Goal: Submit feedback/report problem

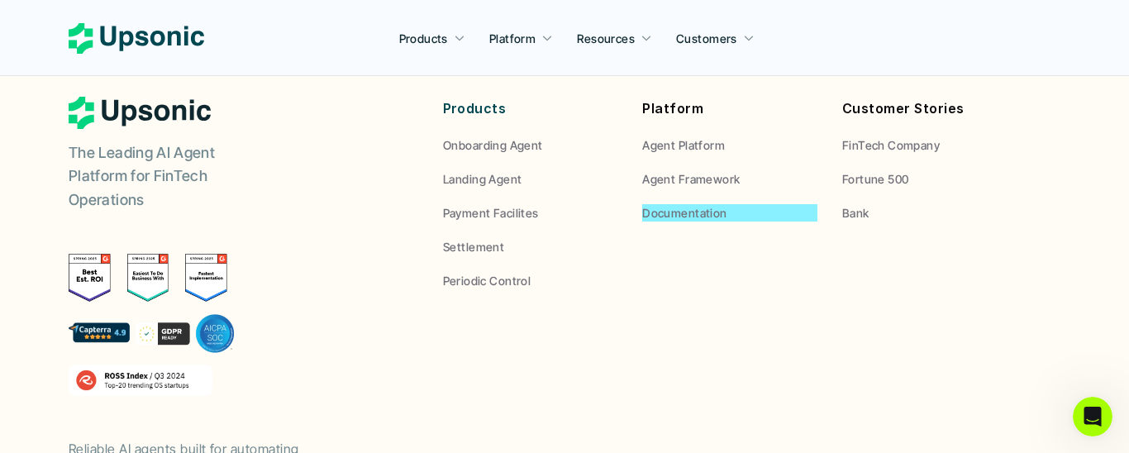
scroll to position [6471, 0]
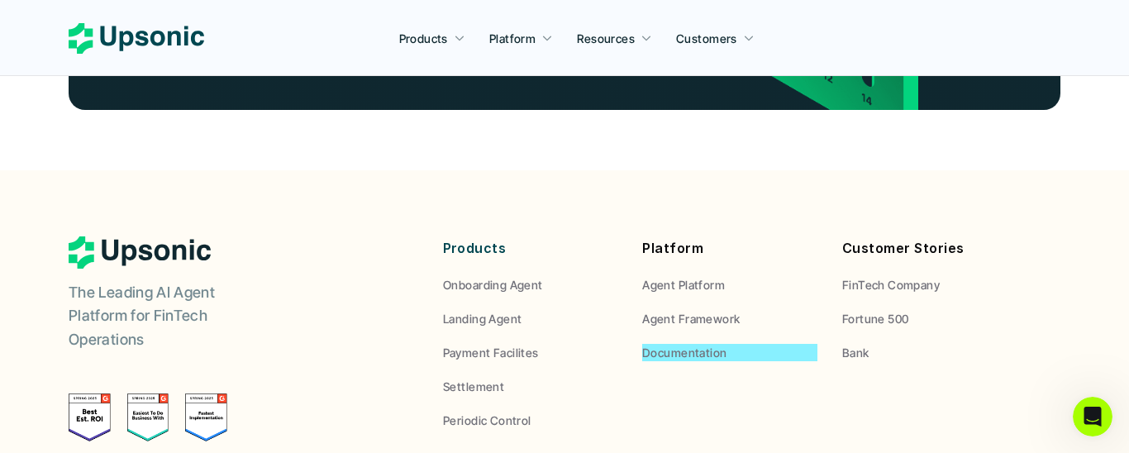
scroll to position [6168, 0]
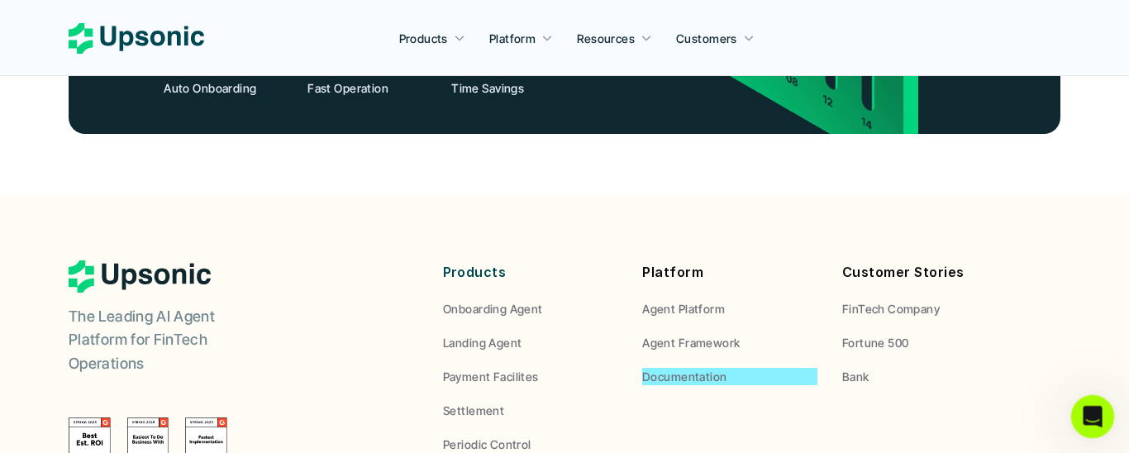
click at [1094, 400] on div "Open Intercom Messenger" at bounding box center [1090, 414] width 55 height 55
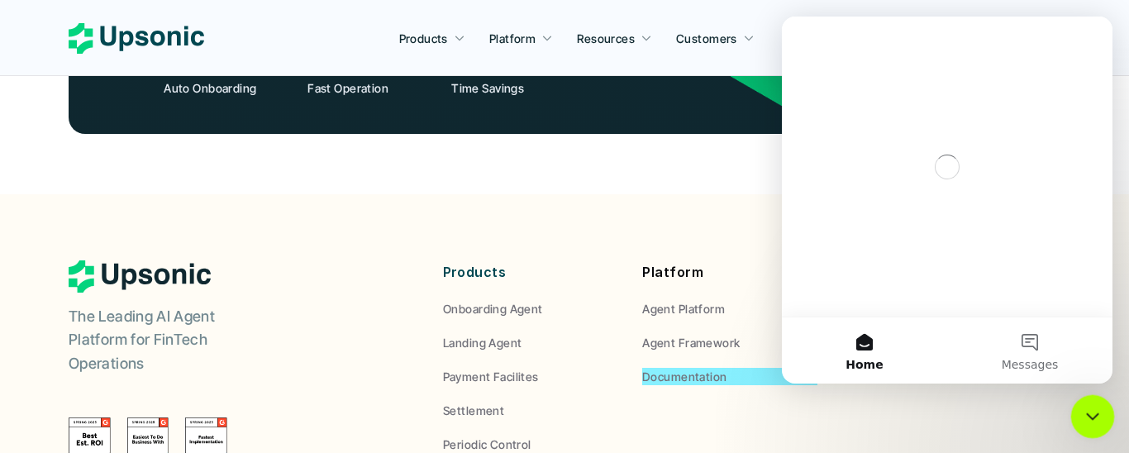
scroll to position [0, 0]
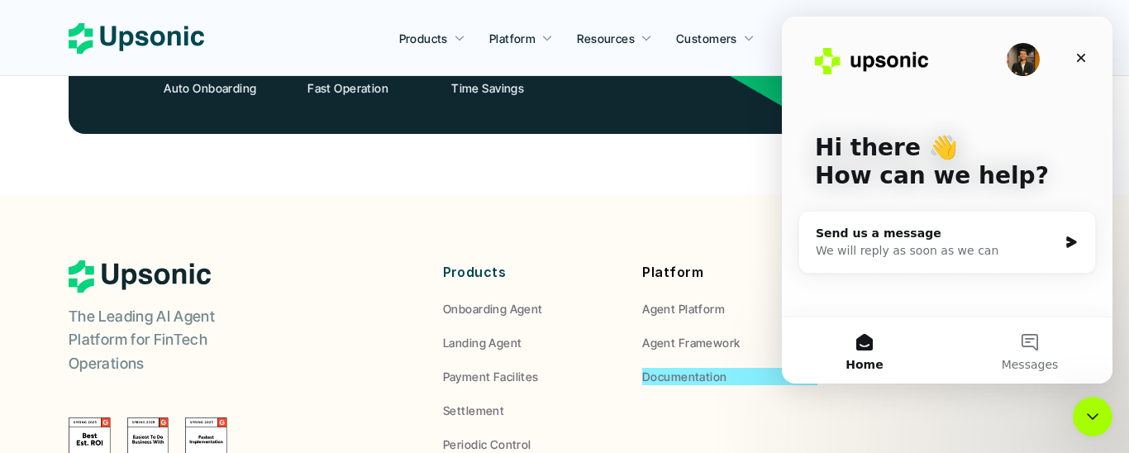
click at [920, 240] on div "Send us a message" at bounding box center [937, 233] width 242 height 17
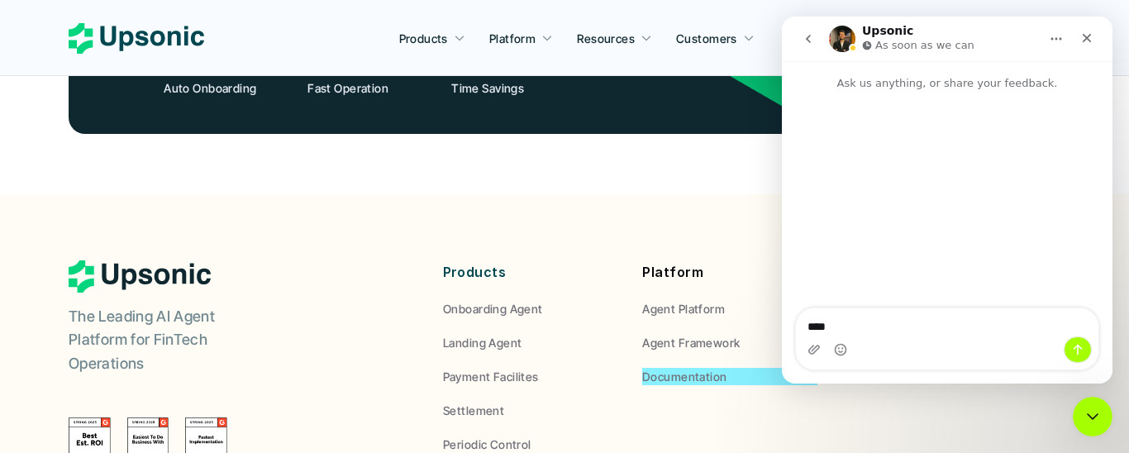
type textarea "*****"
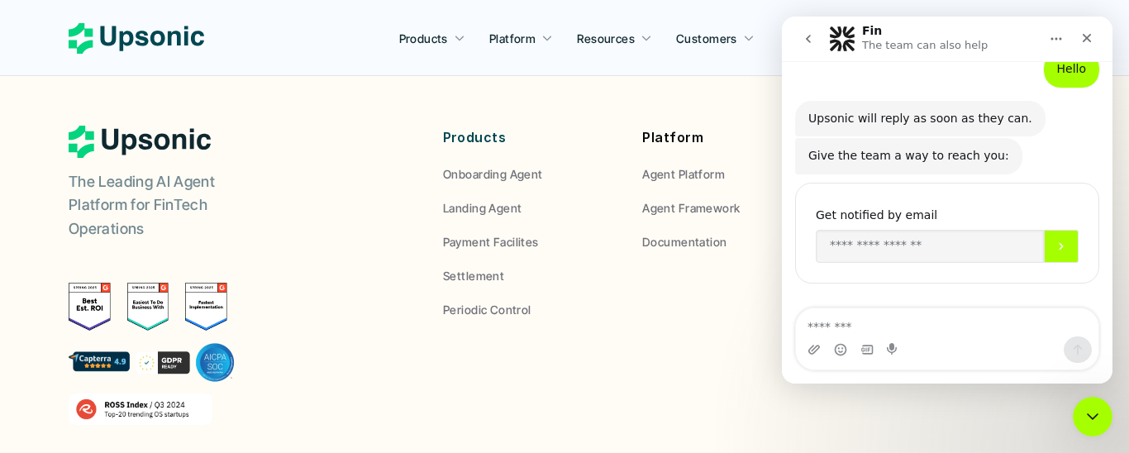
scroll to position [6300, 0]
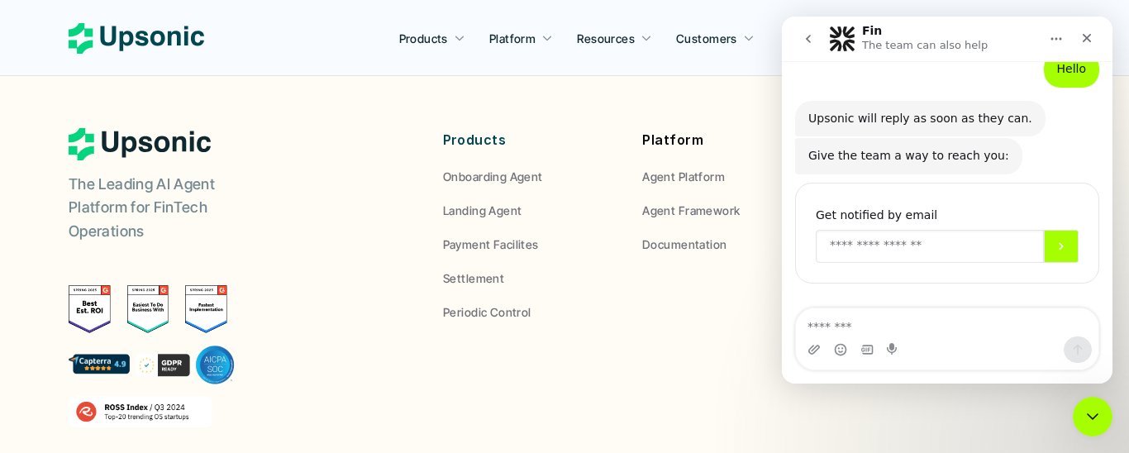
click at [913, 248] on input "Enter your email" at bounding box center [930, 246] width 228 height 33
type input "**********"
click at [1044, 253] on button "Submit" at bounding box center [1061, 246] width 35 height 33
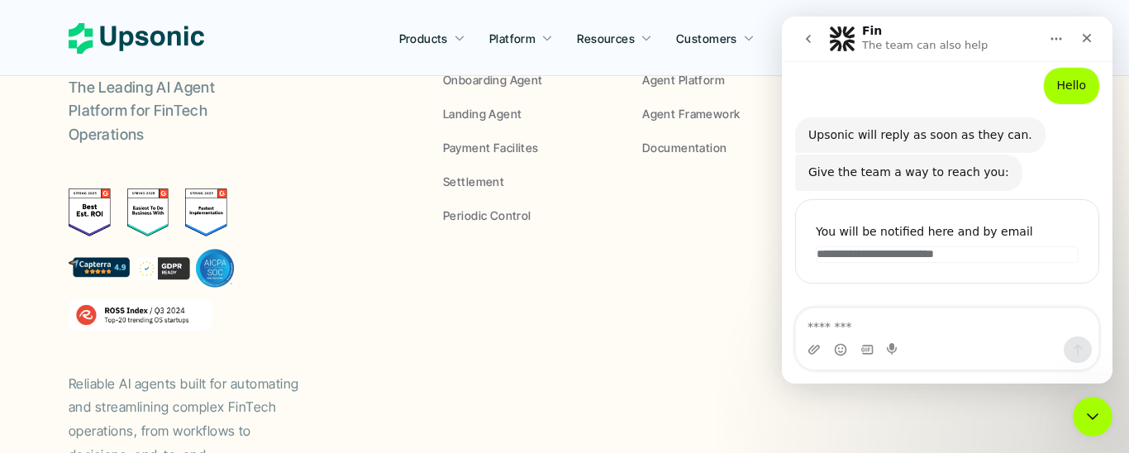
scroll to position [6471, 0]
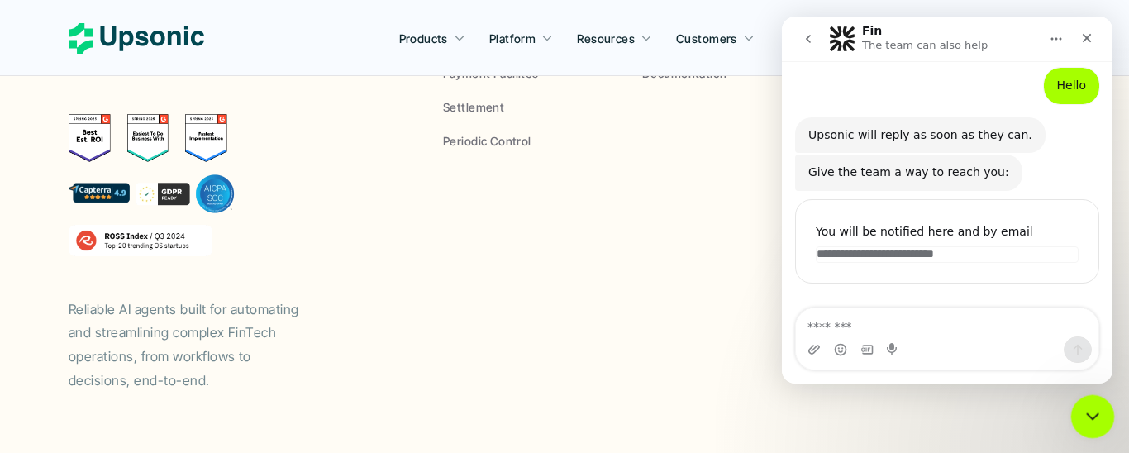
click at [1100, 405] on div "Close Intercom Messenger" at bounding box center [1090, 414] width 40 height 40
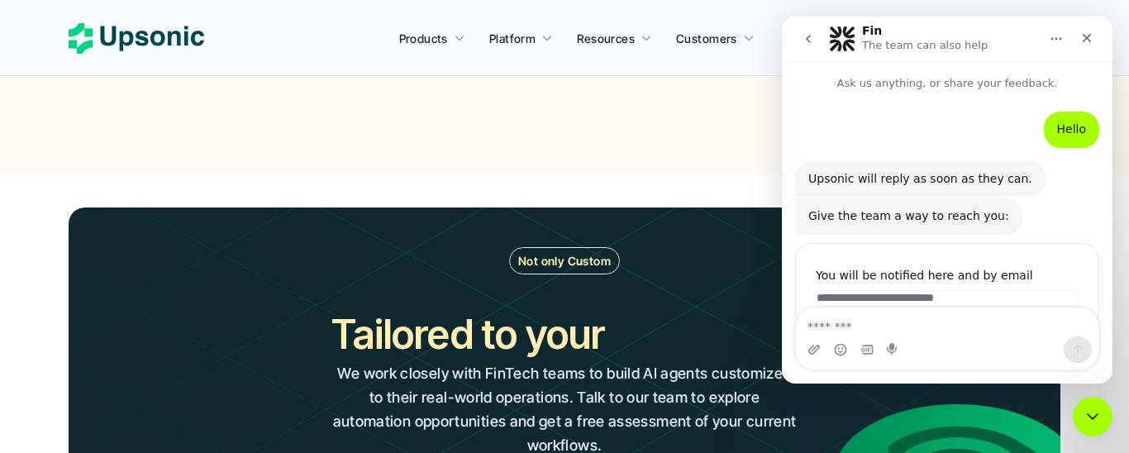
scroll to position [44, 0]
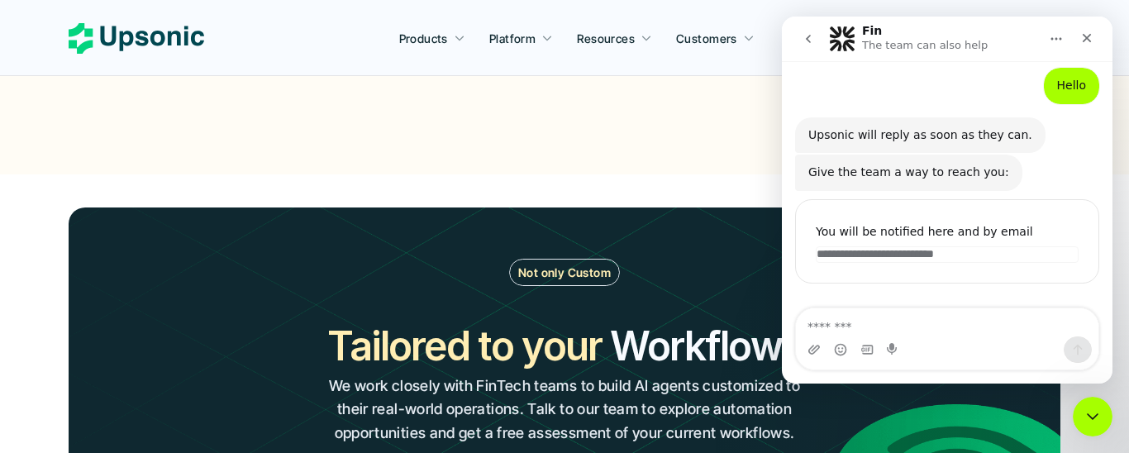
click at [934, 318] on textarea "Message…" at bounding box center [947, 322] width 302 height 28
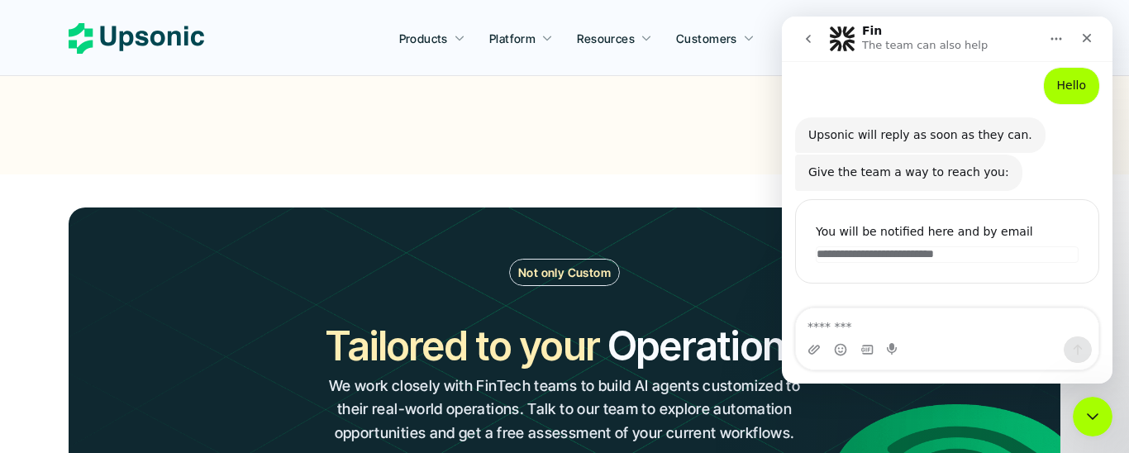
type textarea "*"
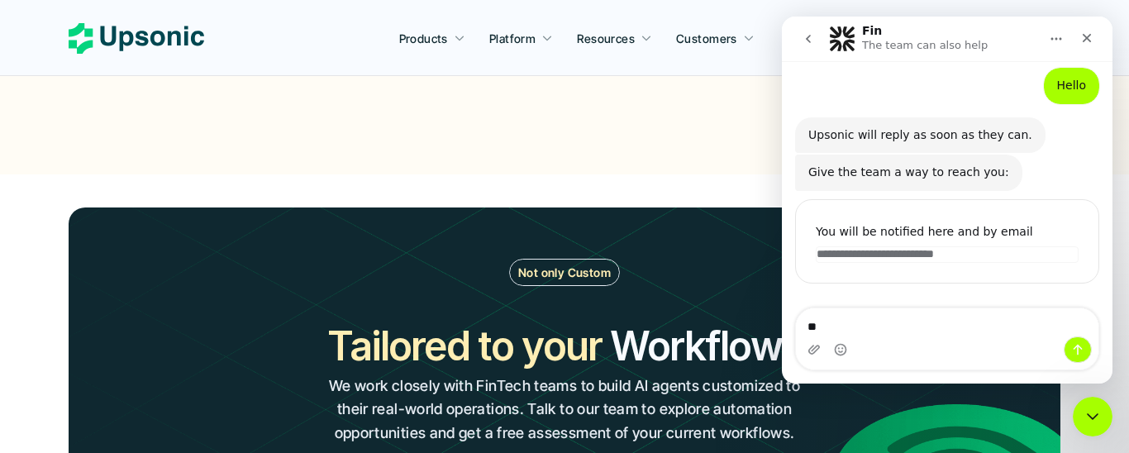
type textarea "*"
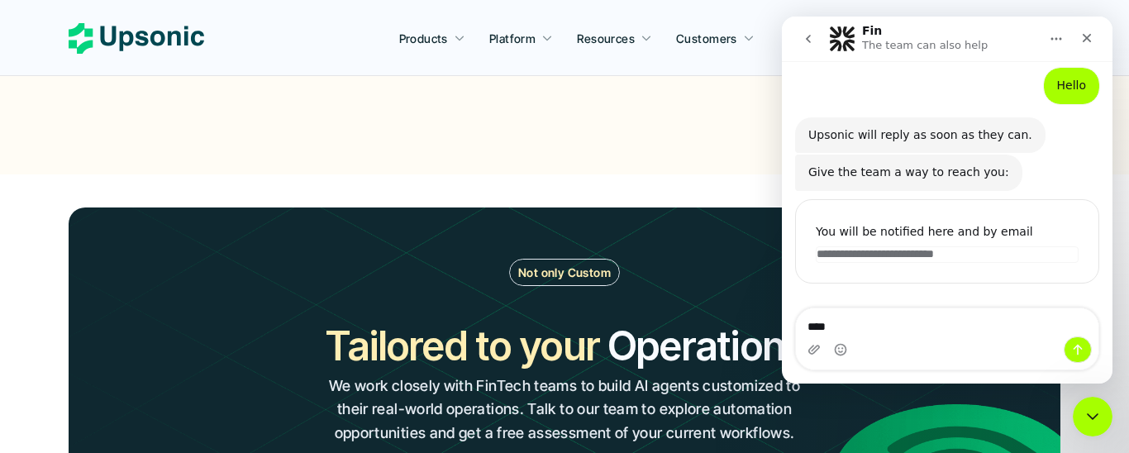
type textarea "*****"
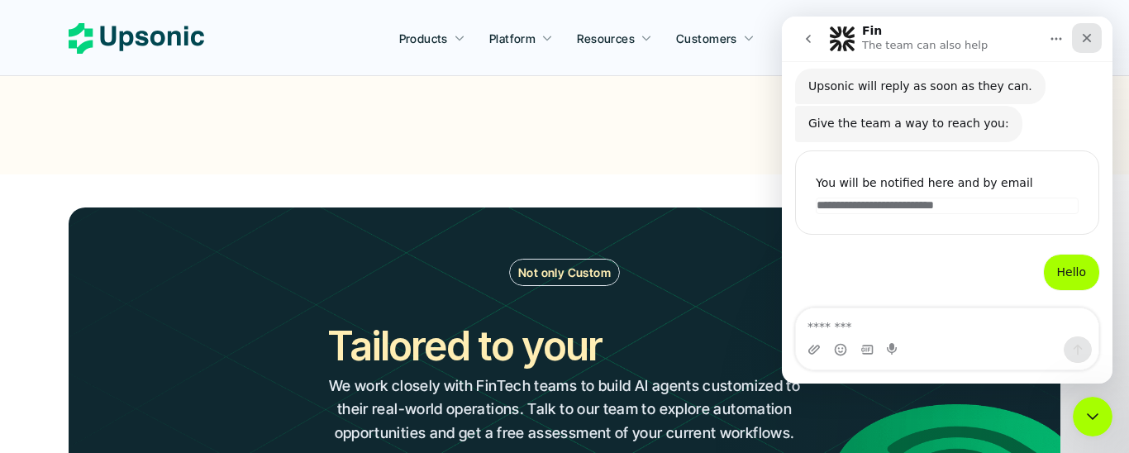
click at [1087, 33] on icon "Close" at bounding box center [1086, 37] width 13 height 13
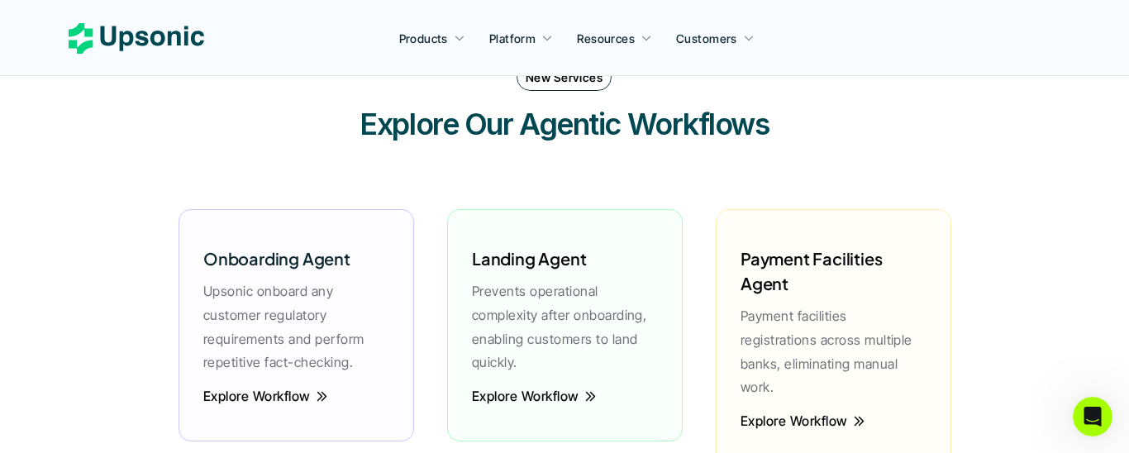
scroll to position [2282, 0]
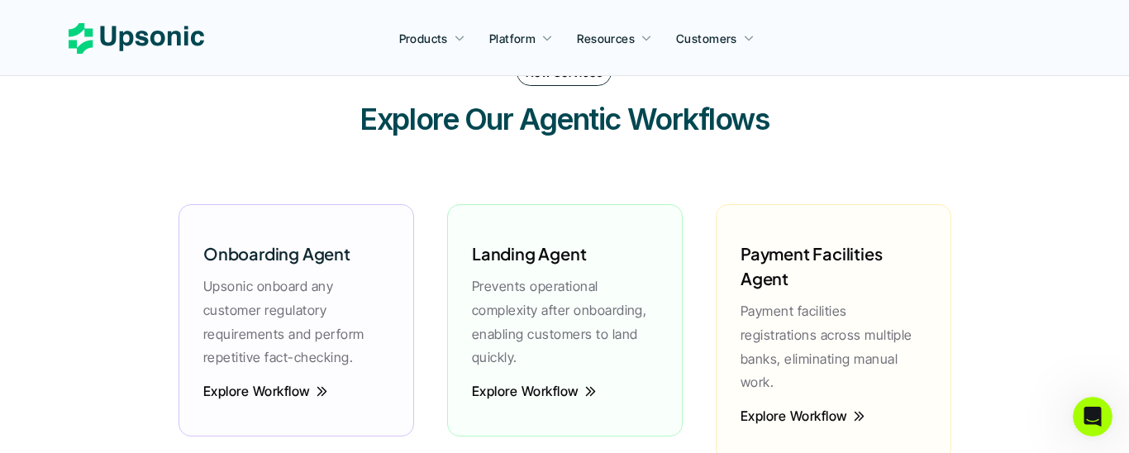
click at [825, 169] on div "Onboarding Agent Upsonic onboard any customer regulatory requirements and perfo…" at bounding box center [565, 332] width 806 height 336
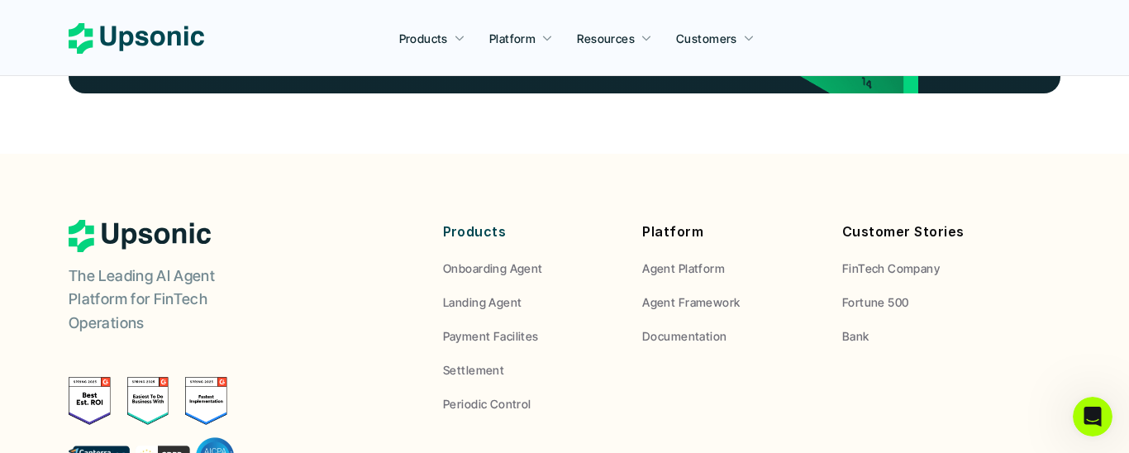
scroll to position [6211, 0]
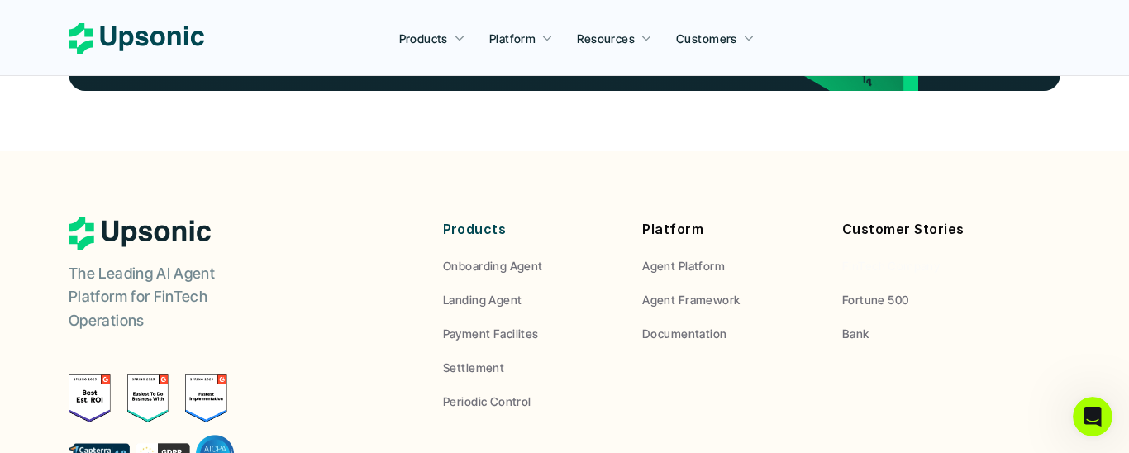
click at [910, 259] on span "FinTech Company" at bounding box center [891, 266] width 98 height 14
click at [891, 293] on span "Fortune 500" at bounding box center [875, 300] width 67 height 14
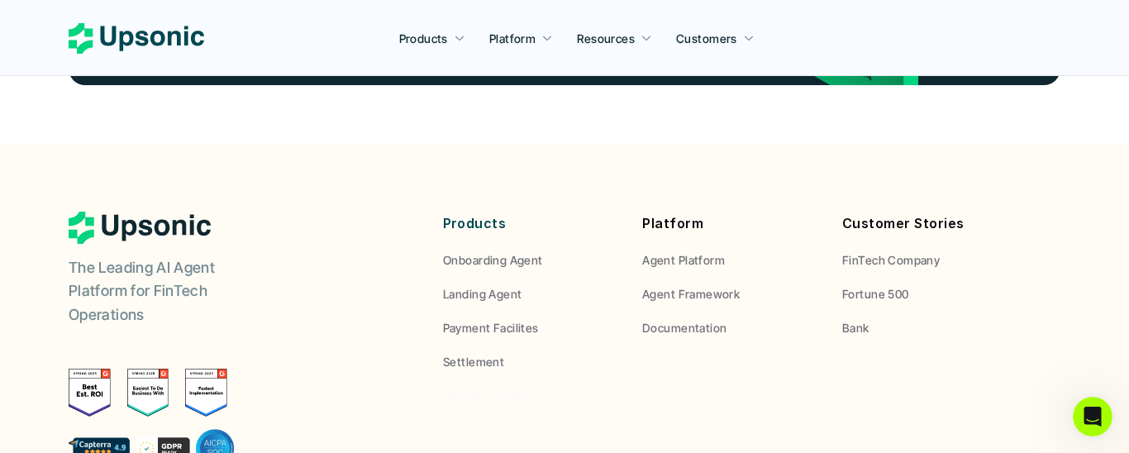
scroll to position [6209, 0]
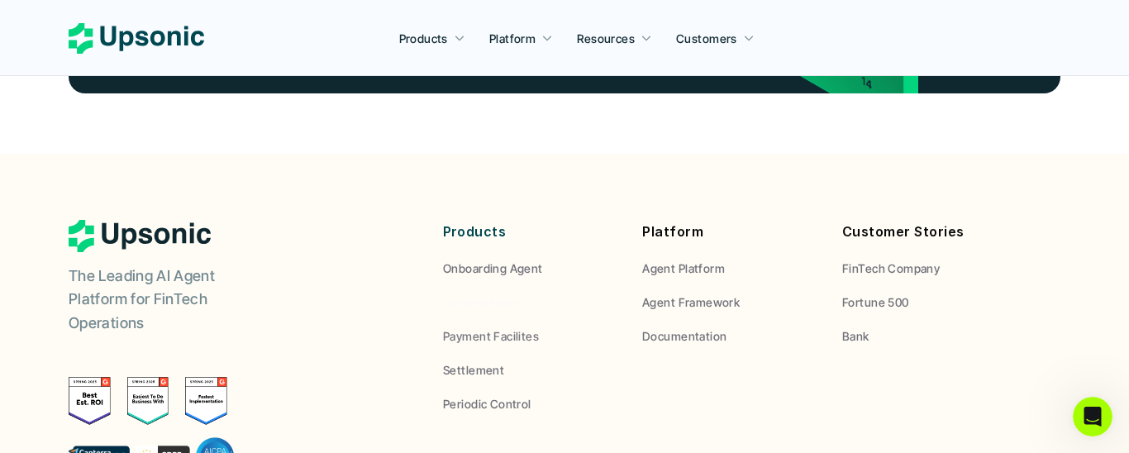
click at [492, 295] on span "Landing Agent" at bounding box center [482, 302] width 78 height 14
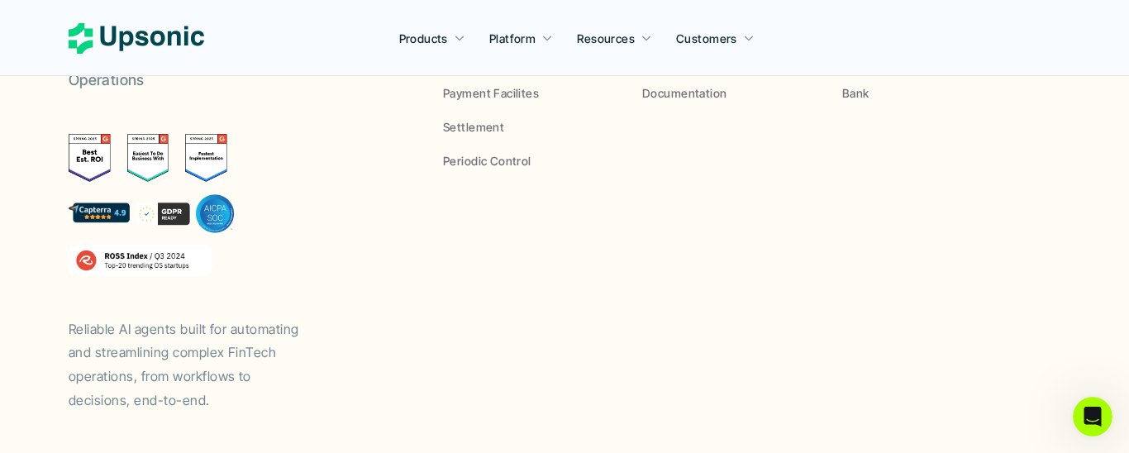
scroll to position [6471, 0]
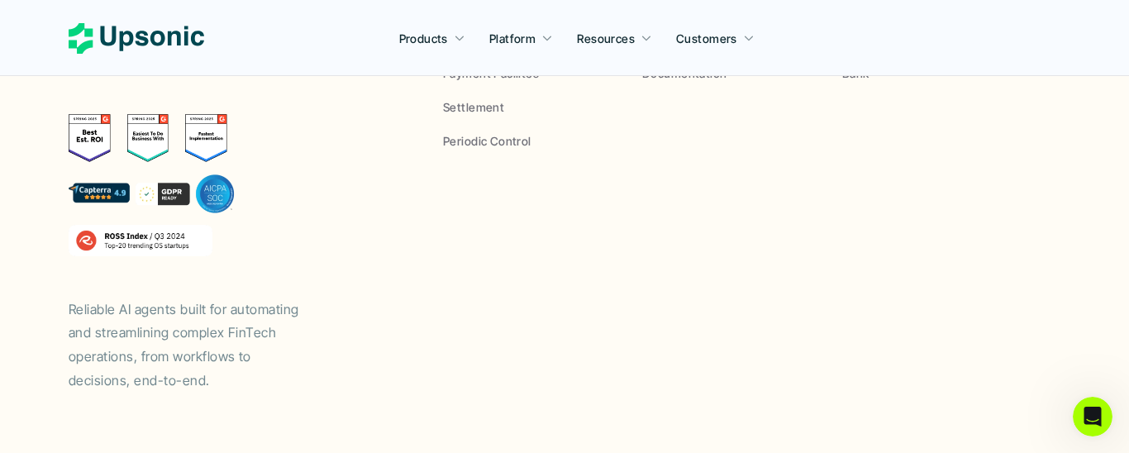
click at [147, 29] on icon at bounding box center [137, 38] width 136 height 31
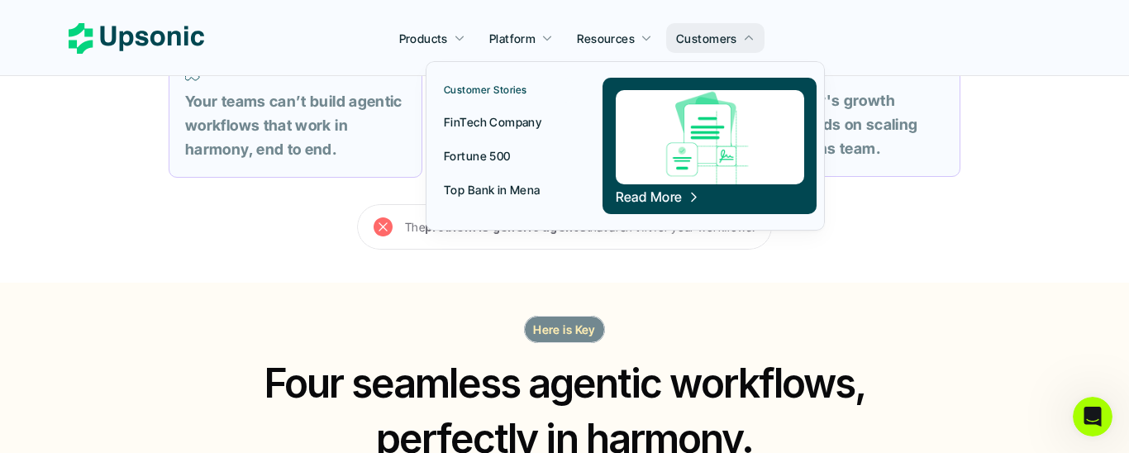
scroll to position [5272, 0]
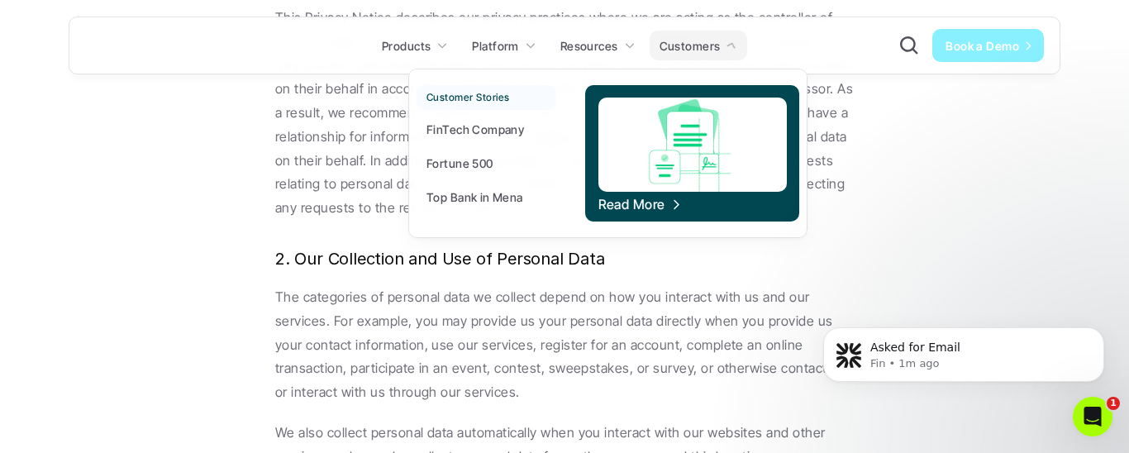
scroll to position [10733, 0]
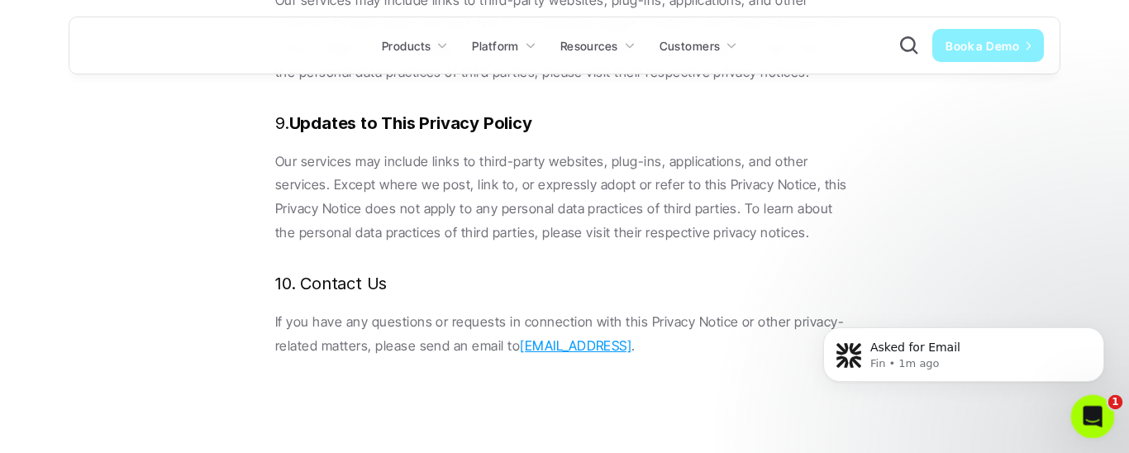
click at [1090, 404] on icon "Open Intercom Messenger" at bounding box center [1090, 414] width 27 height 27
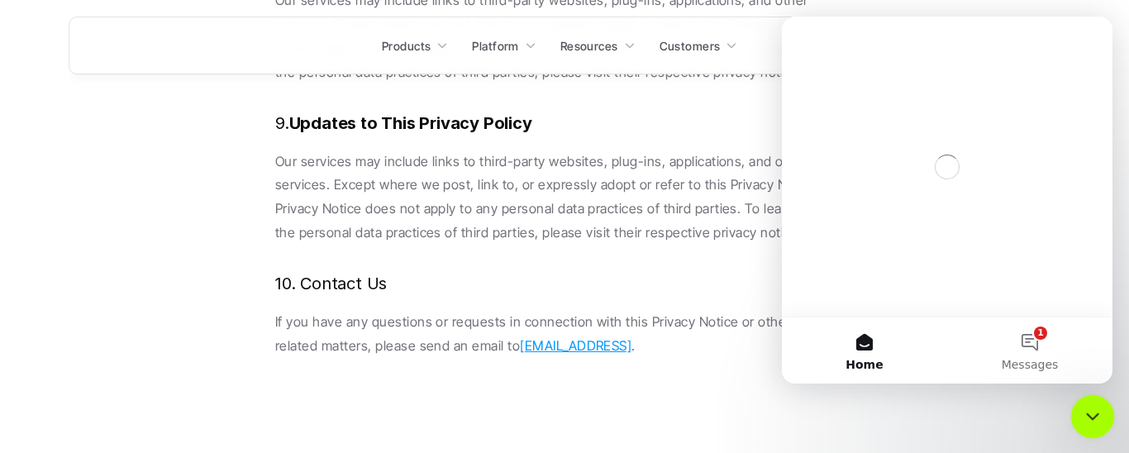
scroll to position [0, 0]
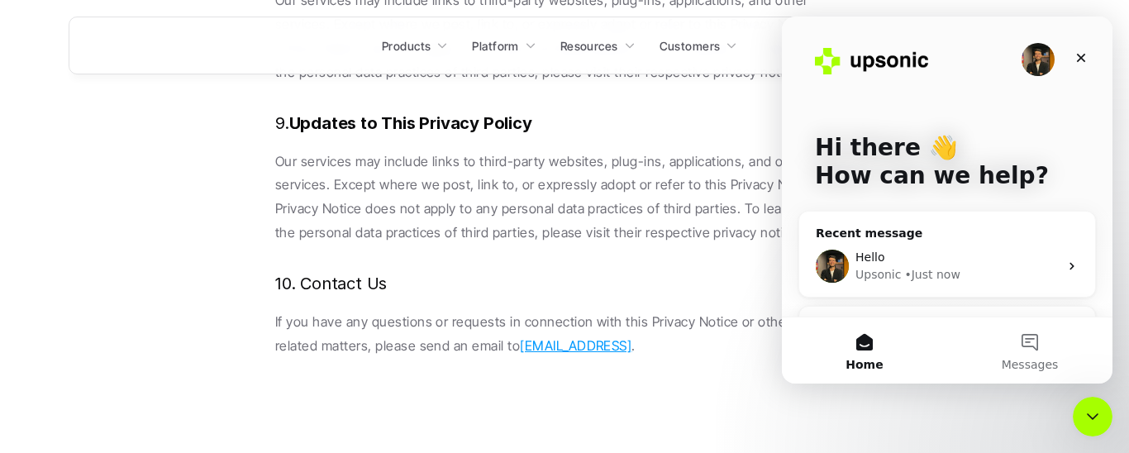
click at [930, 269] on div "• Just now" at bounding box center [931, 274] width 55 height 17
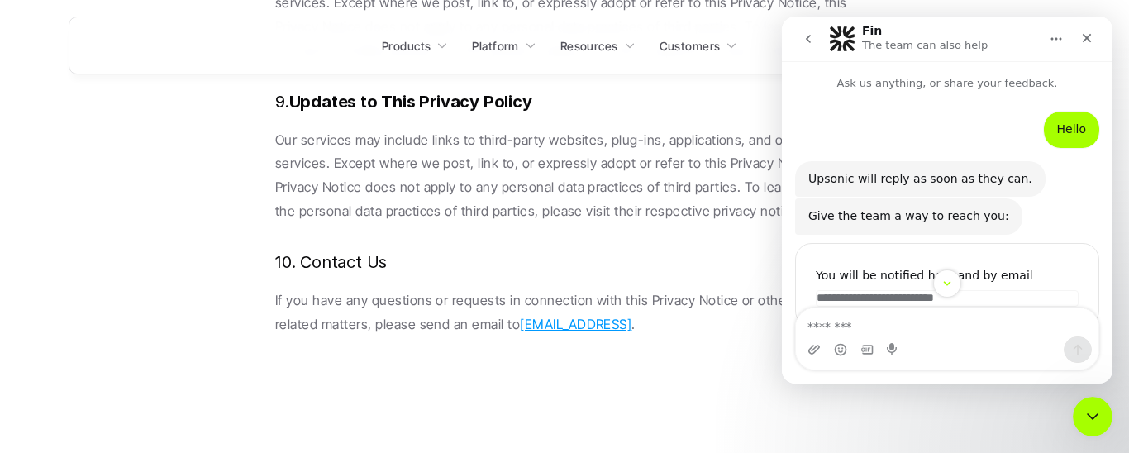
scroll to position [10771, 0]
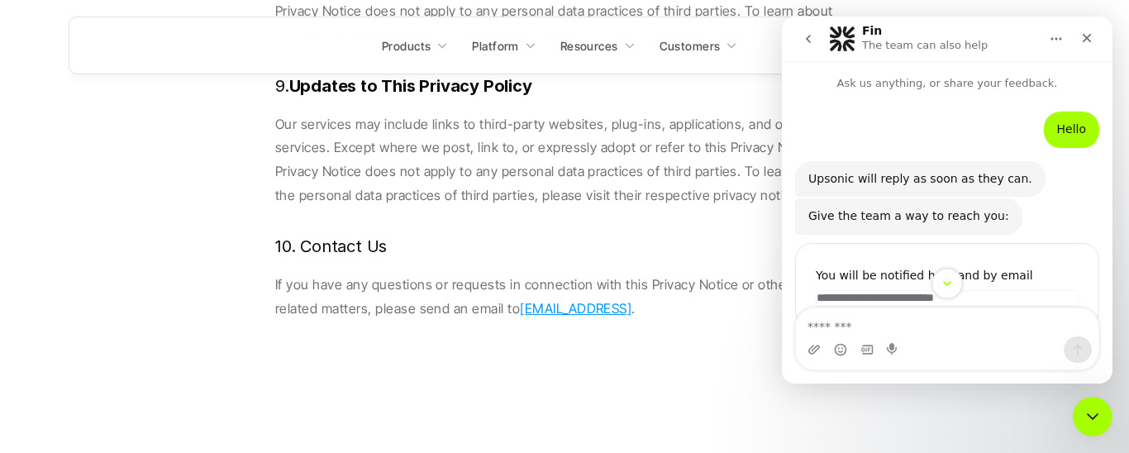
click at [949, 286] on icon "Scroll to bottom" at bounding box center [946, 283] width 15 height 15
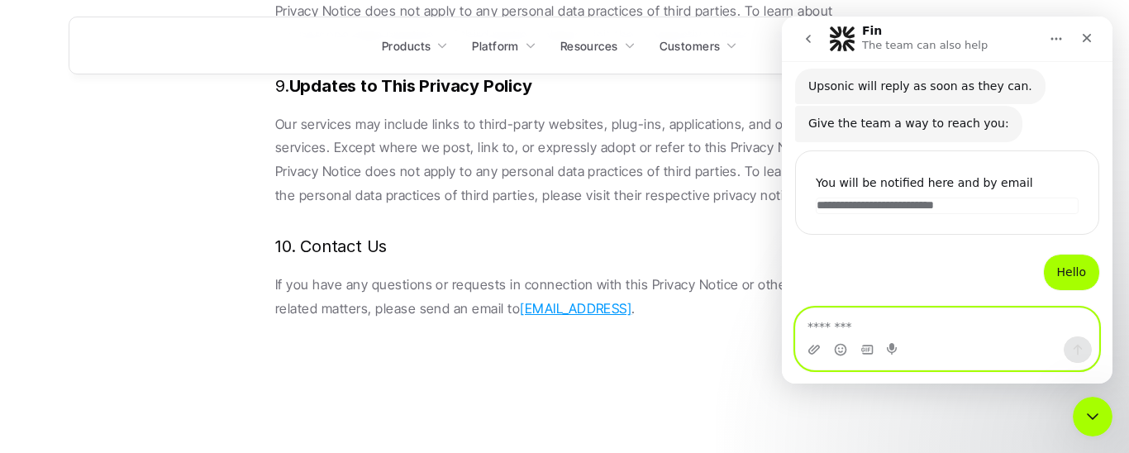
click at [879, 327] on textarea "Message…" at bounding box center [947, 322] width 302 height 28
type textarea "*********"
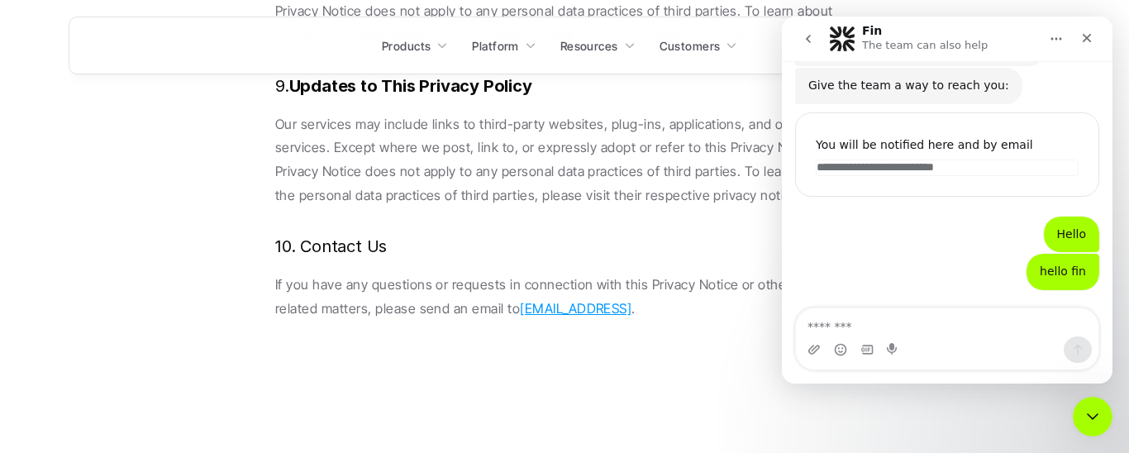
click at [807, 32] on icon "go back" at bounding box center [807, 38] width 13 height 13
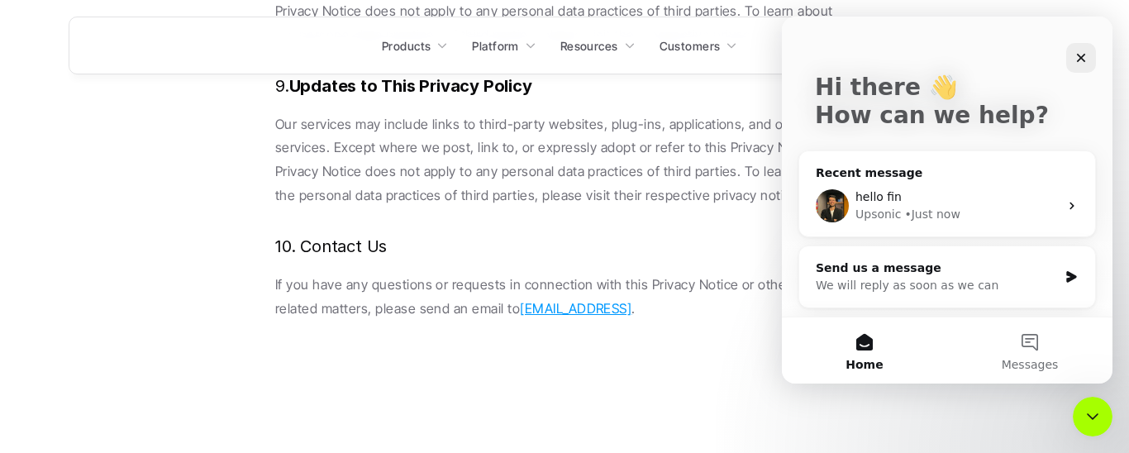
scroll to position [0, 0]
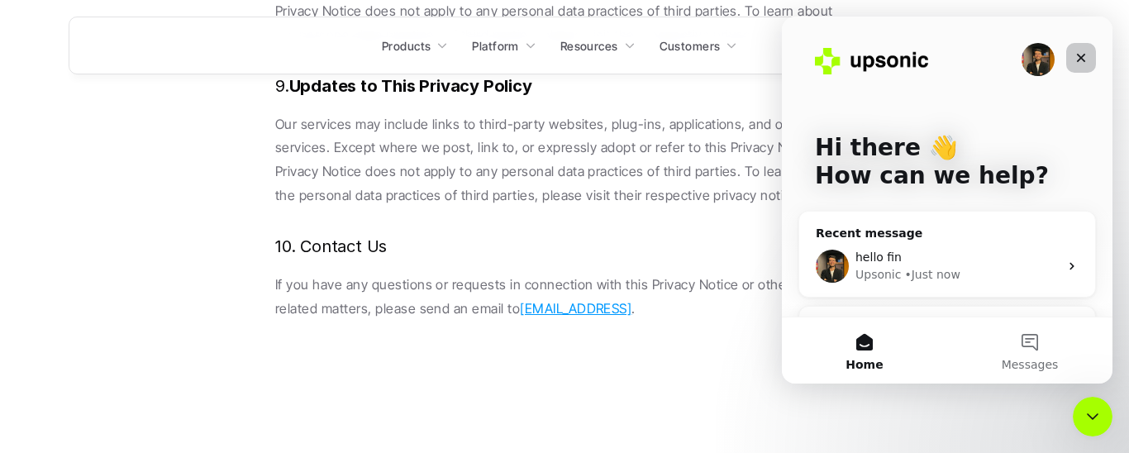
click at [1083, 45] on div "Close" at bounding box center [1081, 58] width 30 height 30
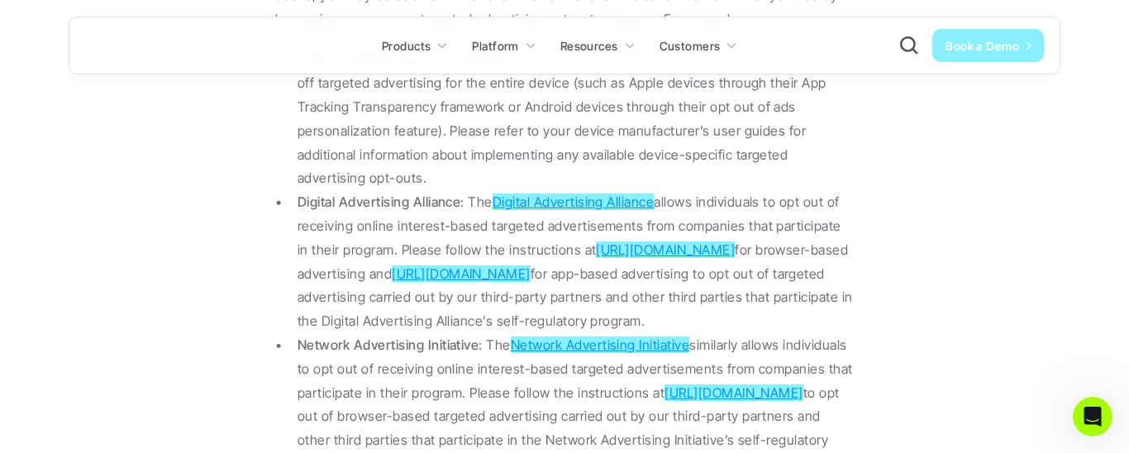
scroll to position [8185, 0]
click at [664, 383] on link "https://optout.networkadvertising.org/?c=1" at bounding box center [733, 391] width 139 height 17
click at [600, 335] on link "Network Advertising Initiative" at bounding box center [600, 343] width 178 height 17
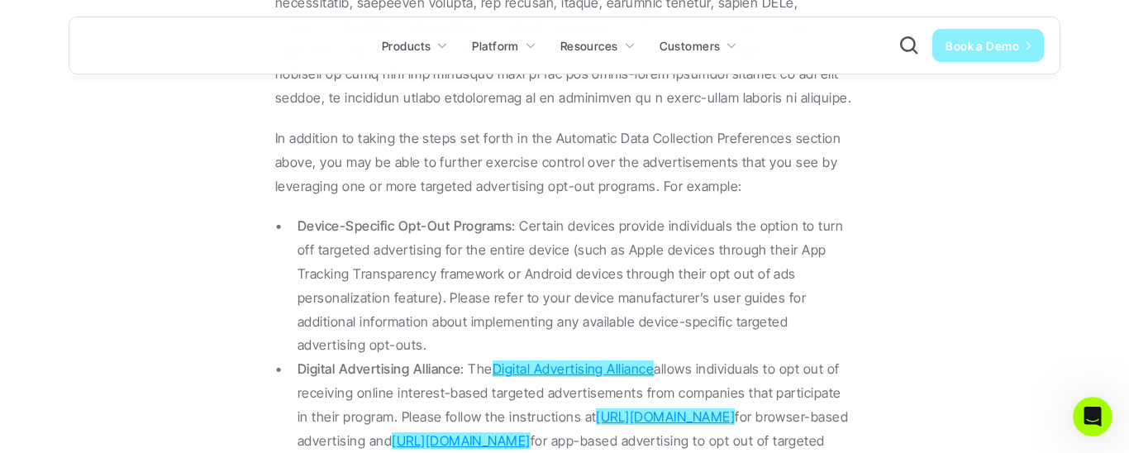
scroll to position [8016, 0]
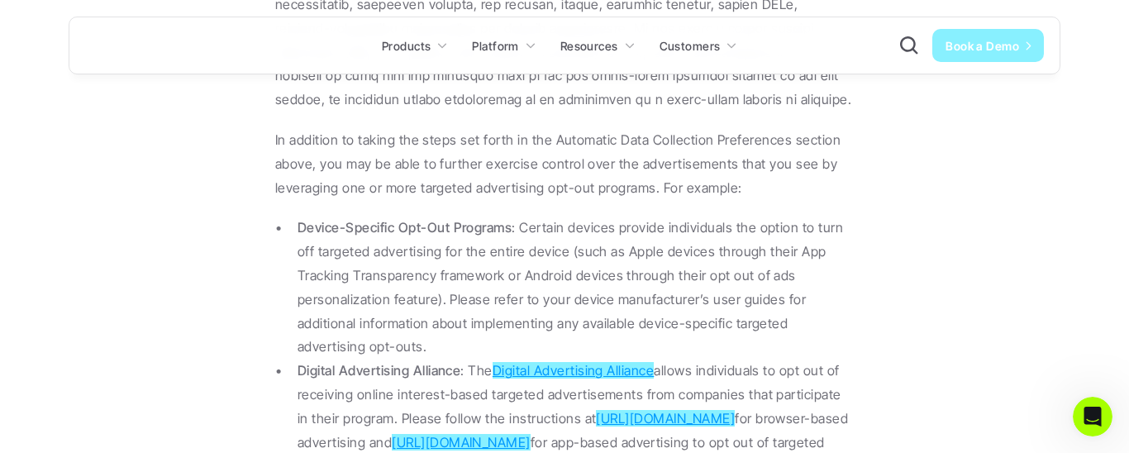
click at [600, 362] on link "Digital Advertising Alliance" at bounding box center [572, 370] width 161 height 17
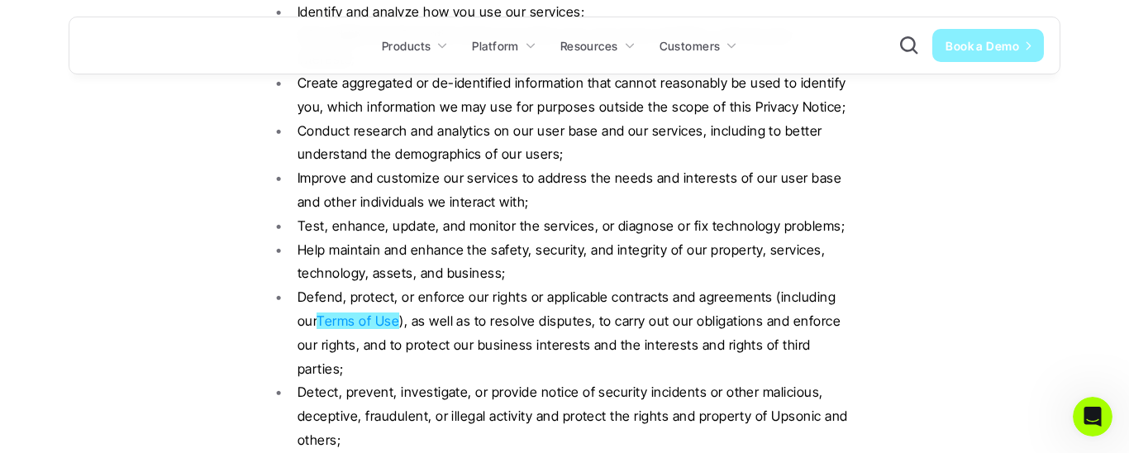
scroll to position [5401, 0]
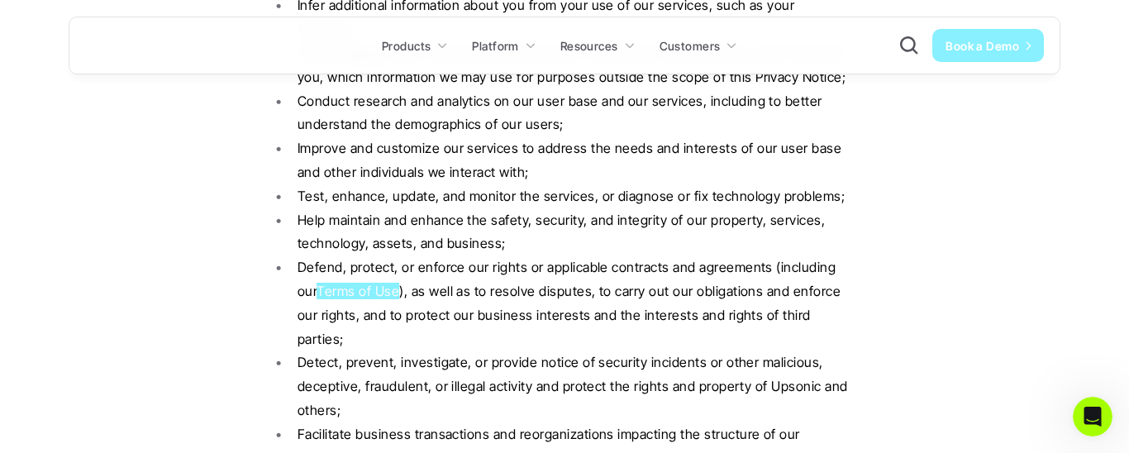
click at [354, 283] on span "Terms of Use" at bounding box center [357, 291] width 83 height 17
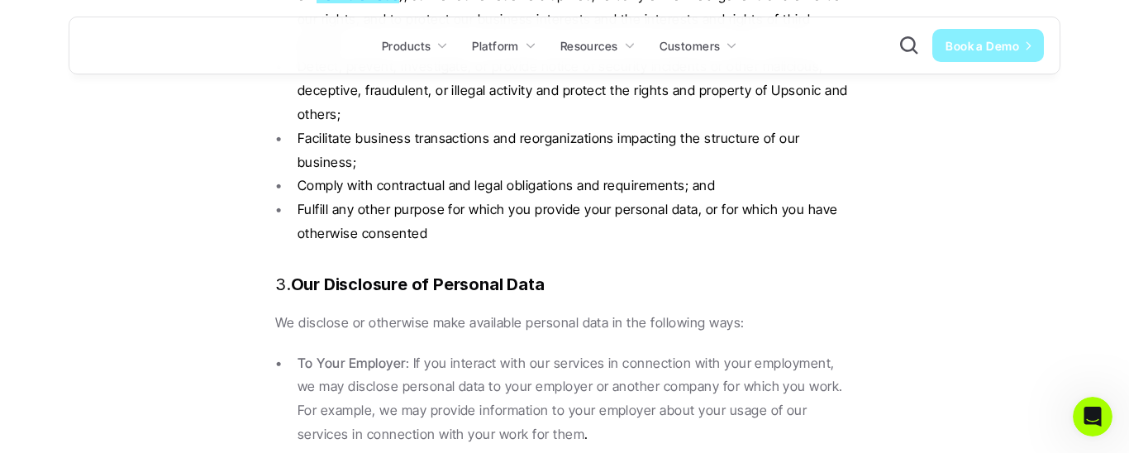
scroll to position [5752, 0]
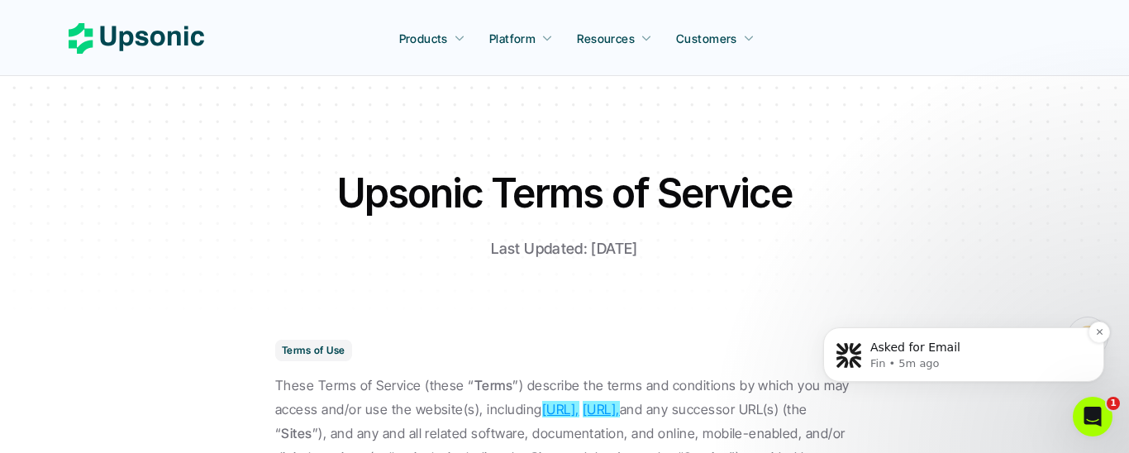
click at [1027, 358] on p "Fin • 5m ago" at bounding box center [976, 363] width 213 height 15
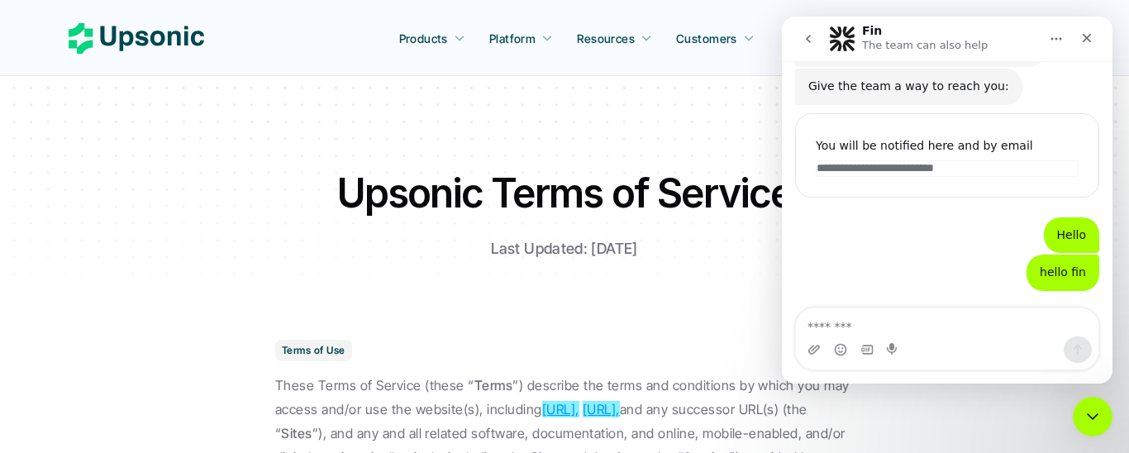
scroll to position [131, 0]
click at [1088, 405] on icon "Close Intercom Messenger" at bounding box center [1090, 414] width 20 height 20
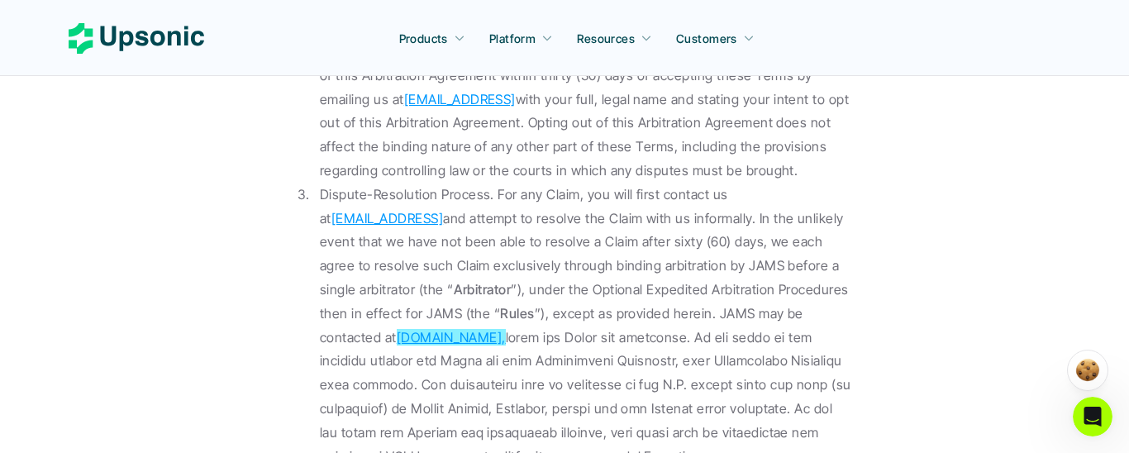
scroll to position [15495, 0]
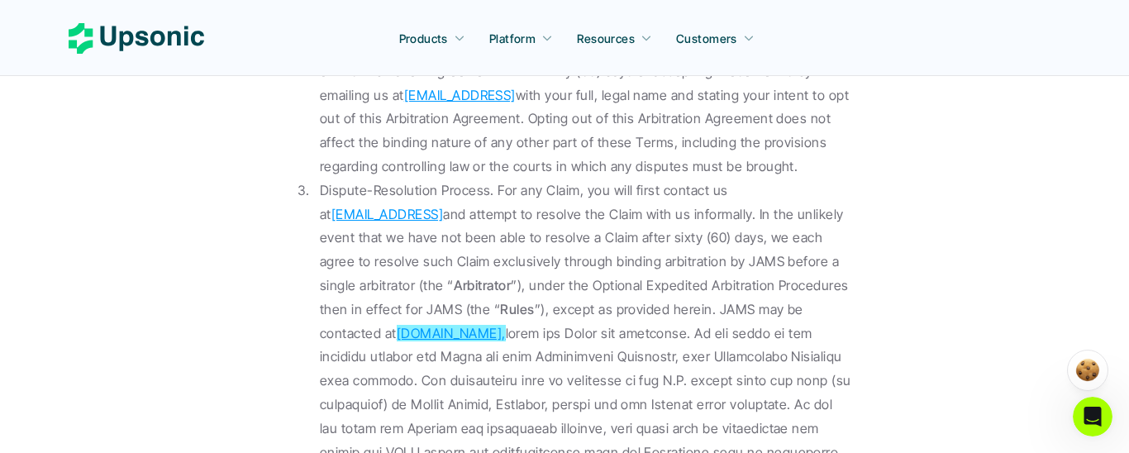
click at [397, 325] on link "www.jamsadr.com," at bounding box center [451, 333] width 109 height 17
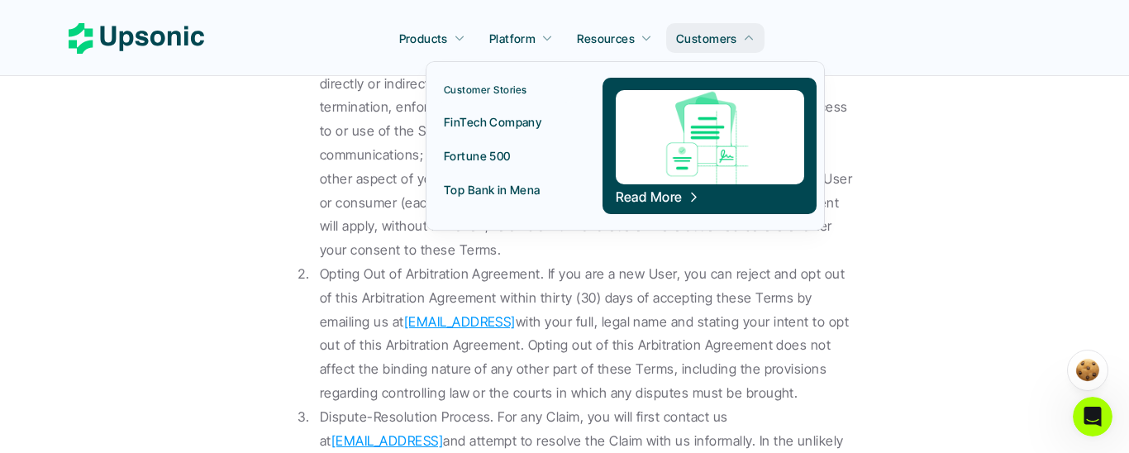
scroll to position [18609, 0]
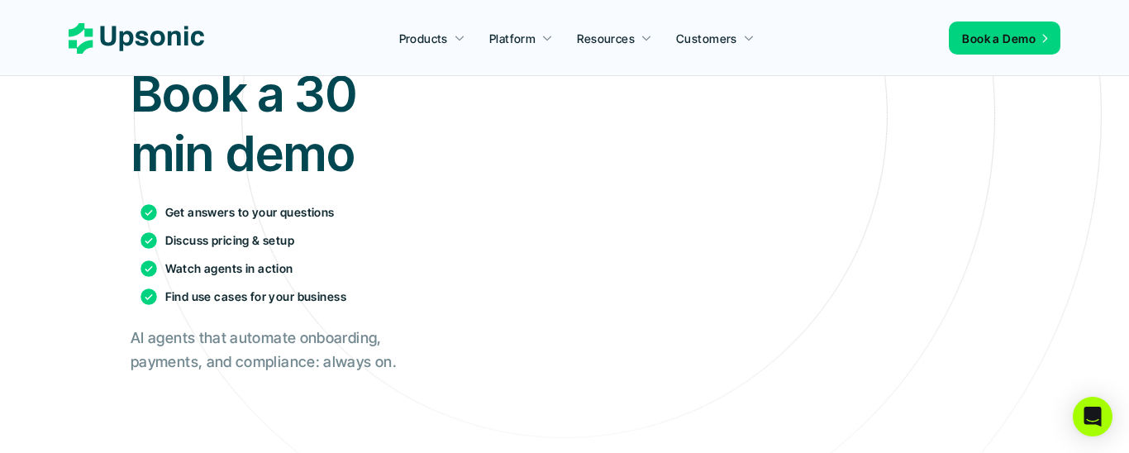
scroll to position [497, 0]
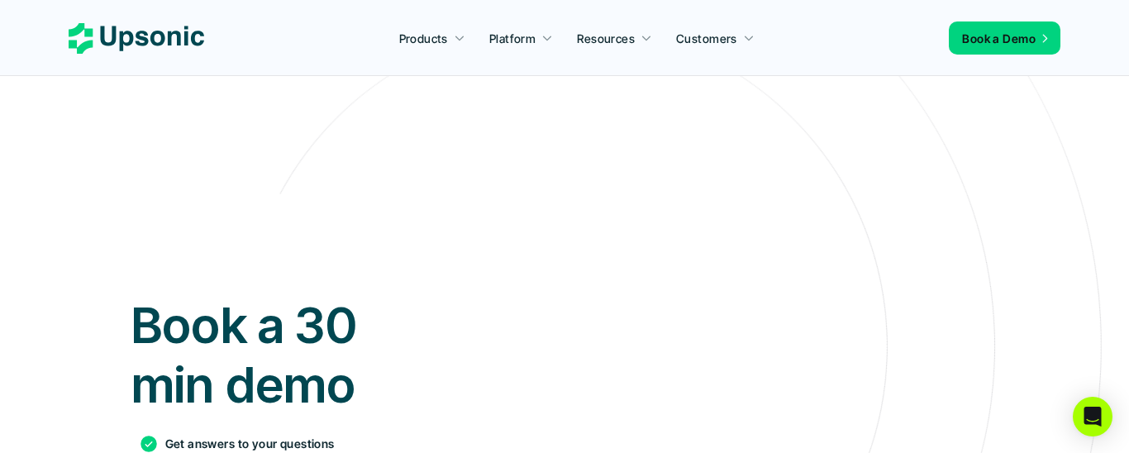
scroll to position [753, 0]
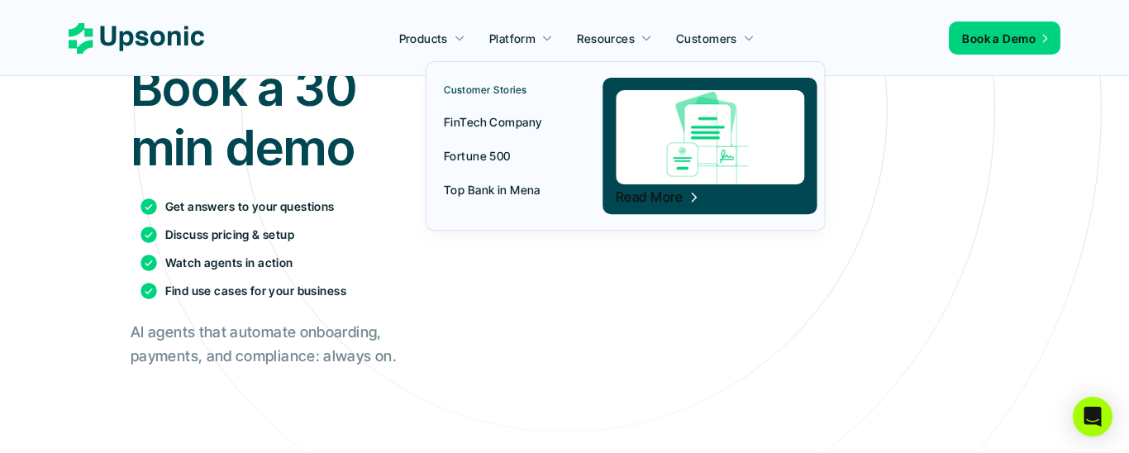
scroll to position [367, 0]
